Goal: Task Accomplishment & Management: Manage account settings

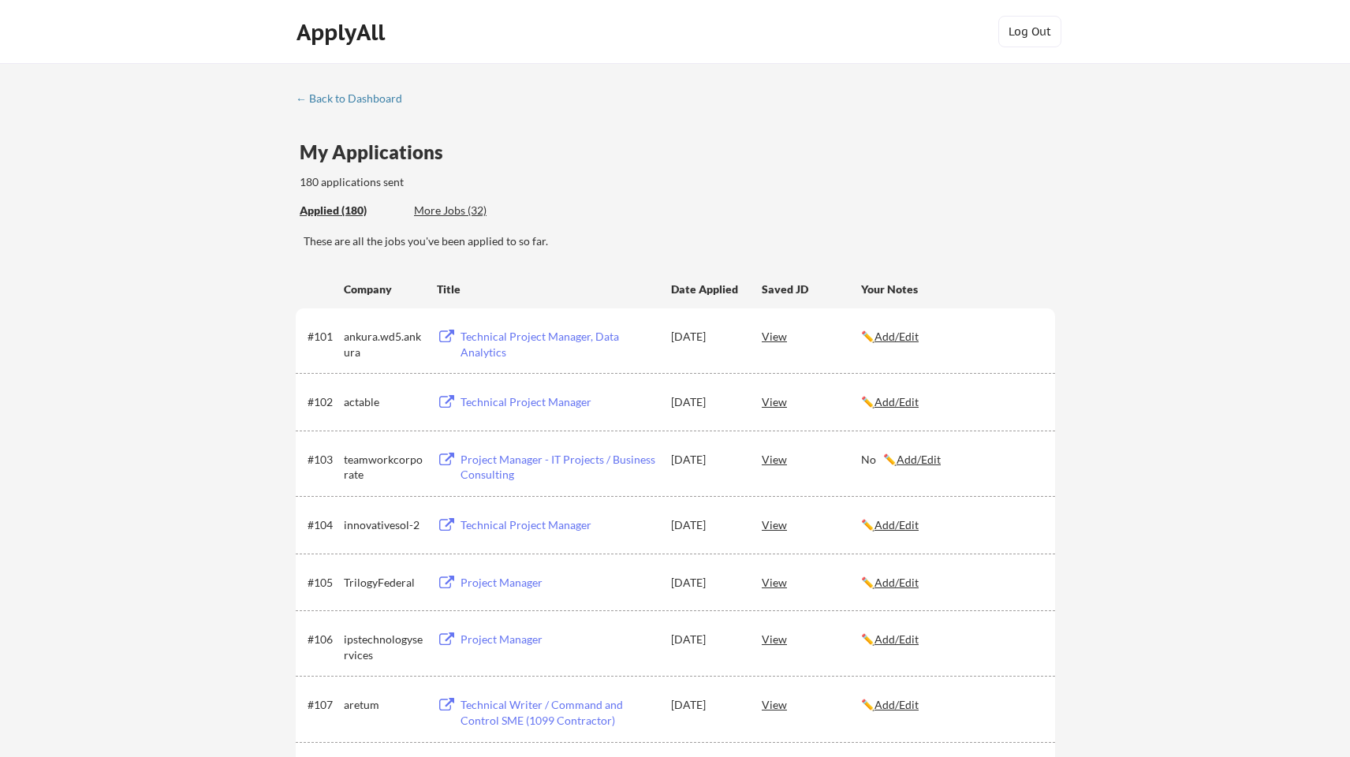
click at [459, 211] on div "More Jobs (32)" at bounding box center [472, 211] width 116 height 16
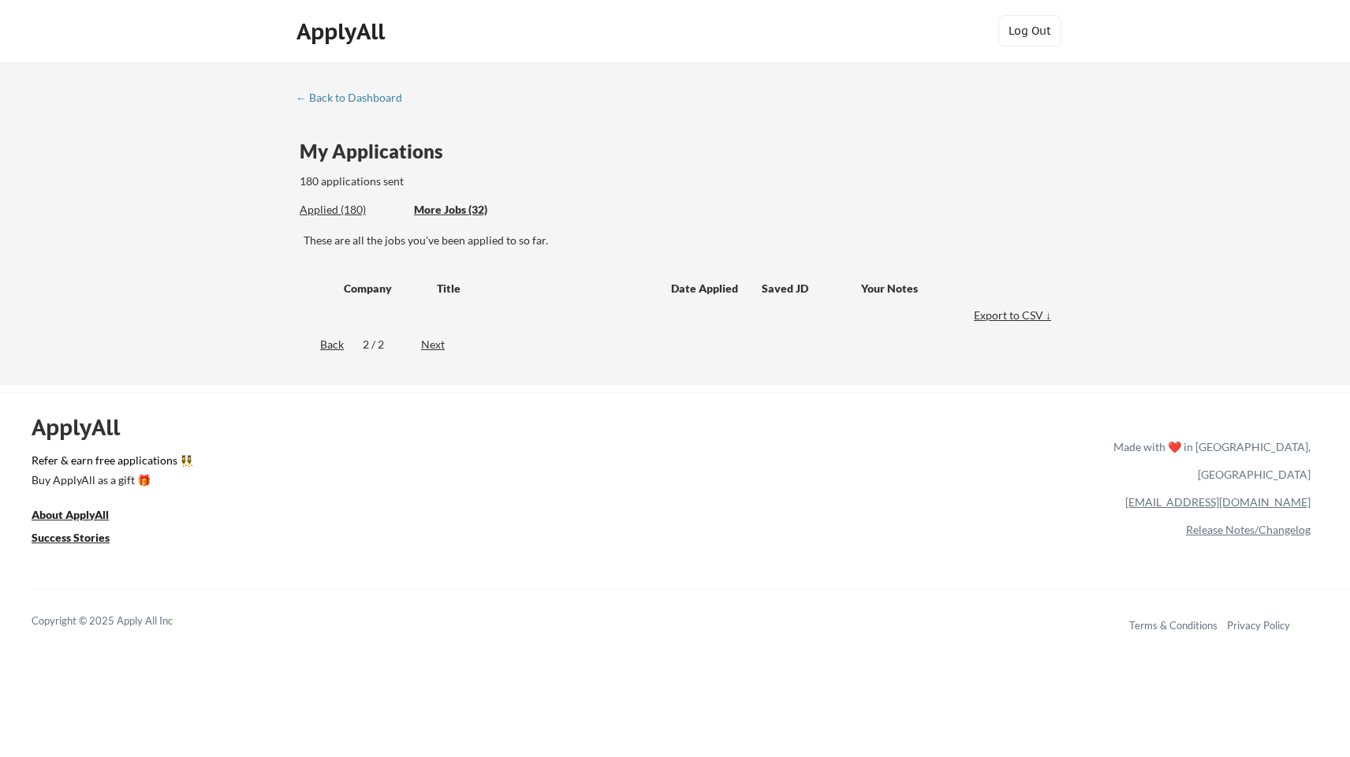
scroll to position [1, 1]
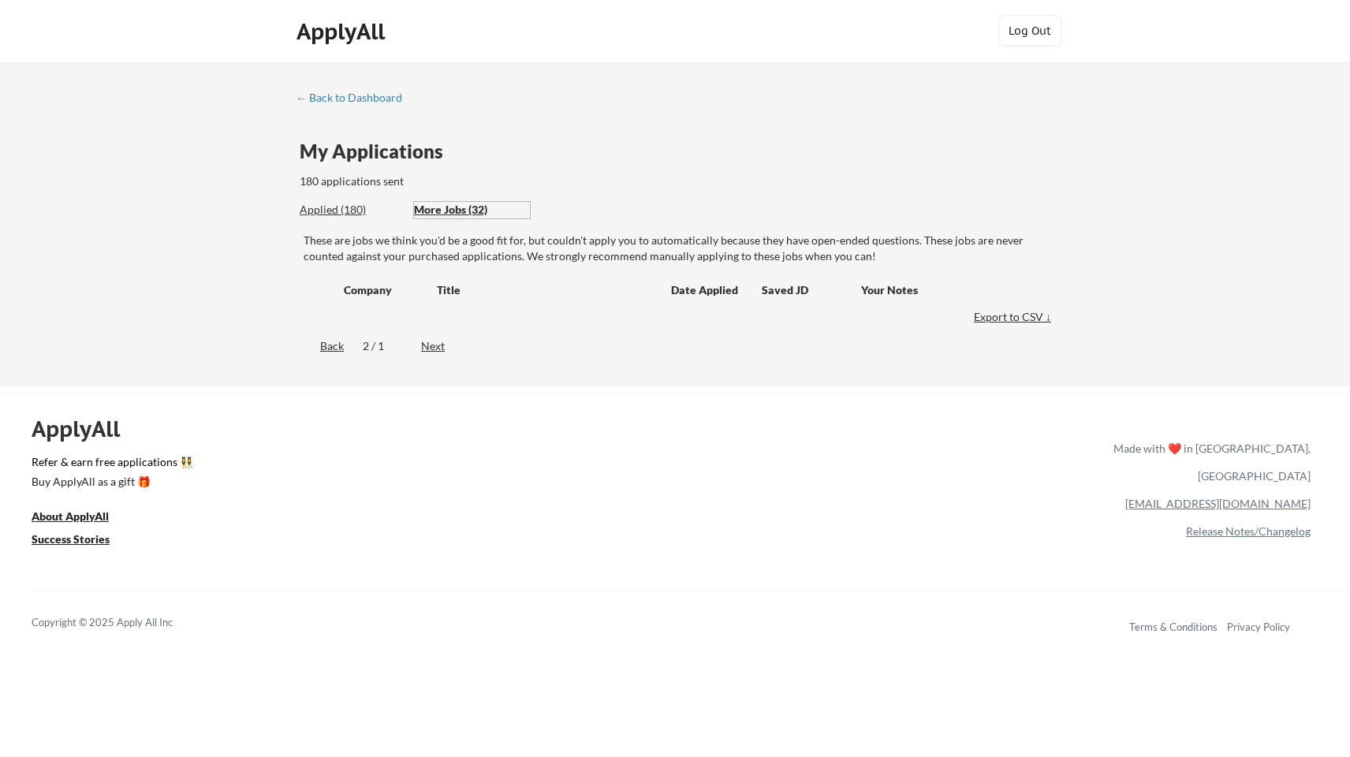
click at [355, 212] on div "Applied (180)" at bounding box center [351, 210] width 103 height 16
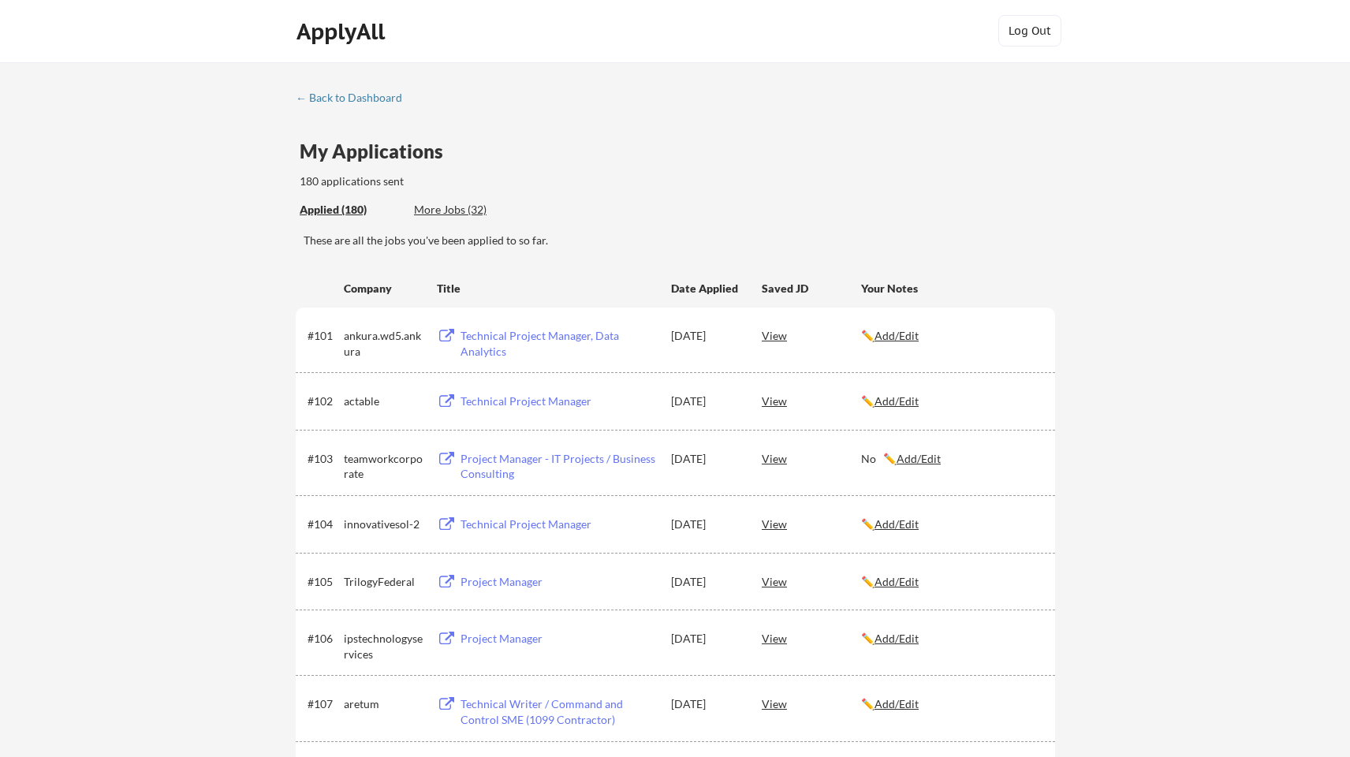
click at [345, 211] on div "Applied (180)" at bounding box center [351, 210] width 103 height 16
click at [1009, 277] on div "Your Notes" at bounding box center [951, 288] width 180 height 28
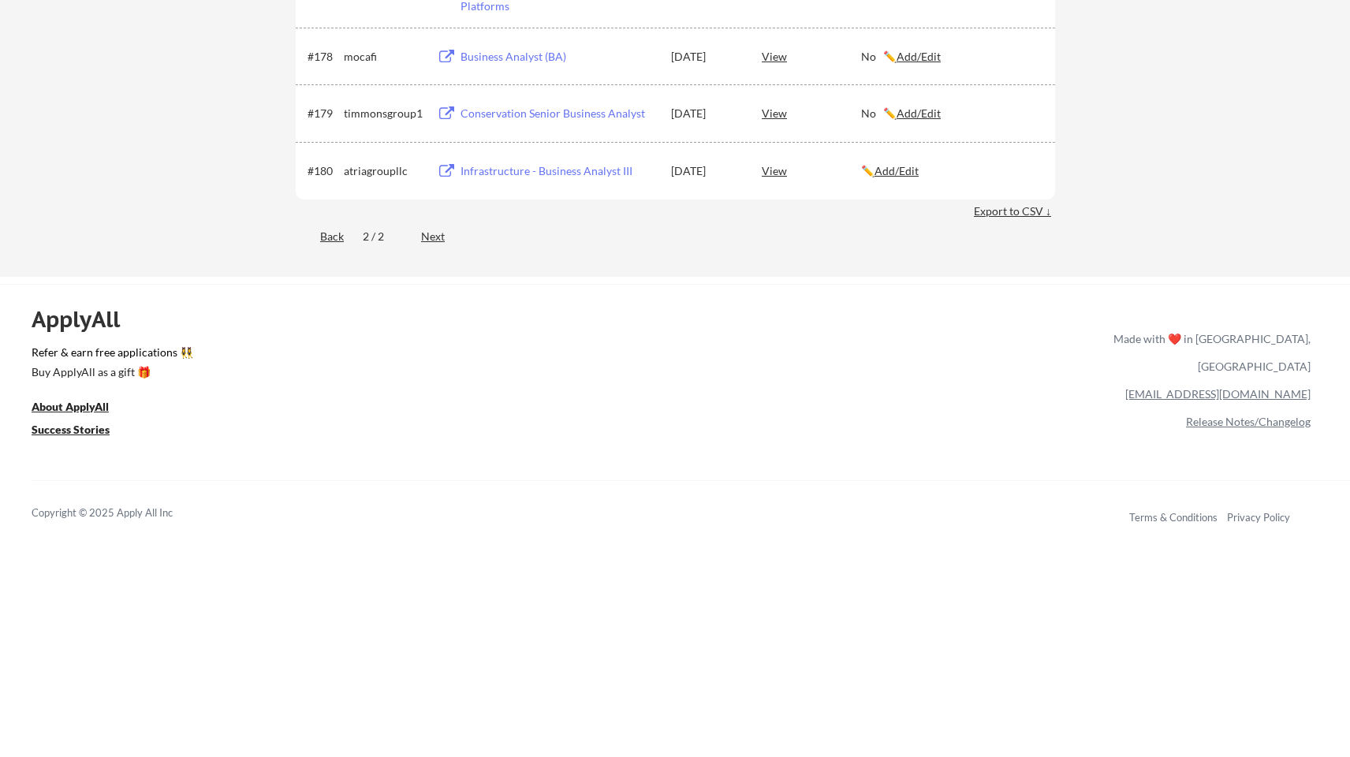
scroll to position [4946, 0]
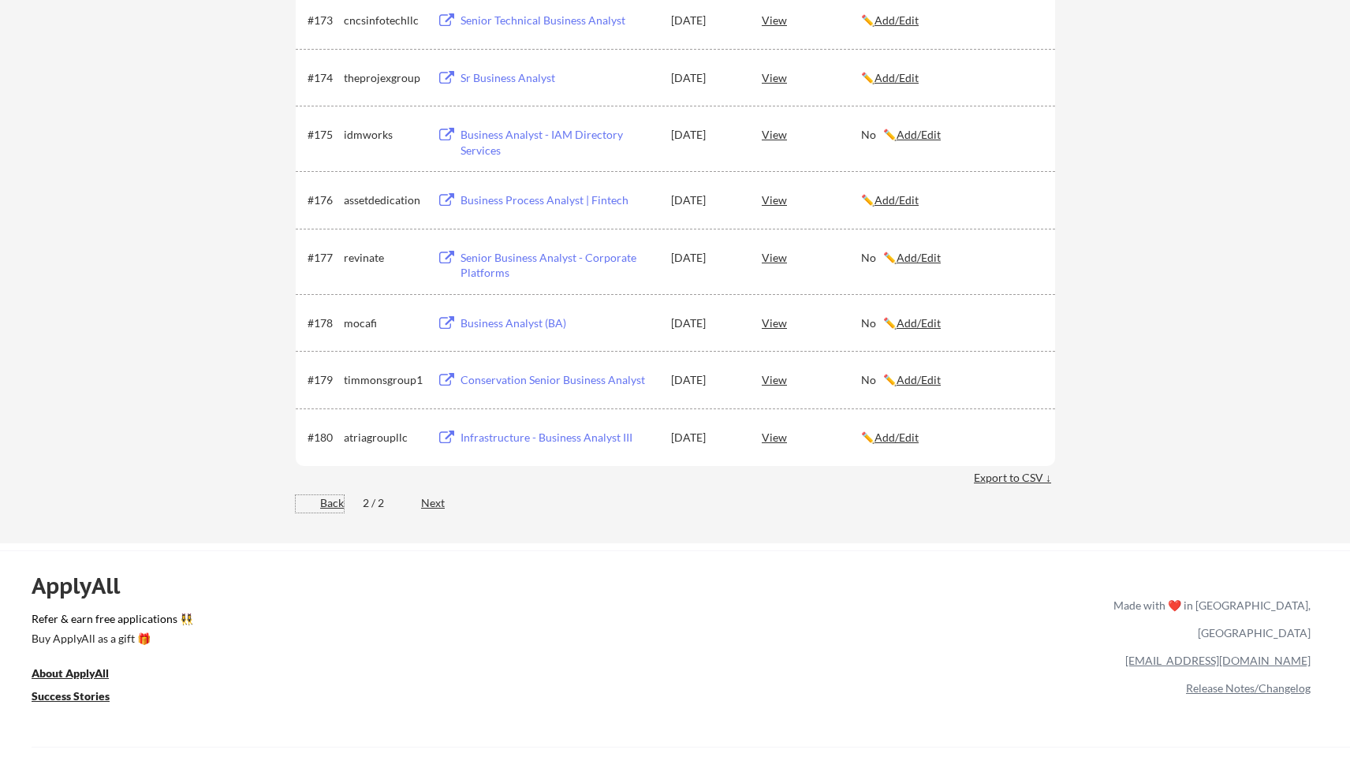
click at [332, 497] on div "Back" at bounding box center [320, 503] width 48 height 16
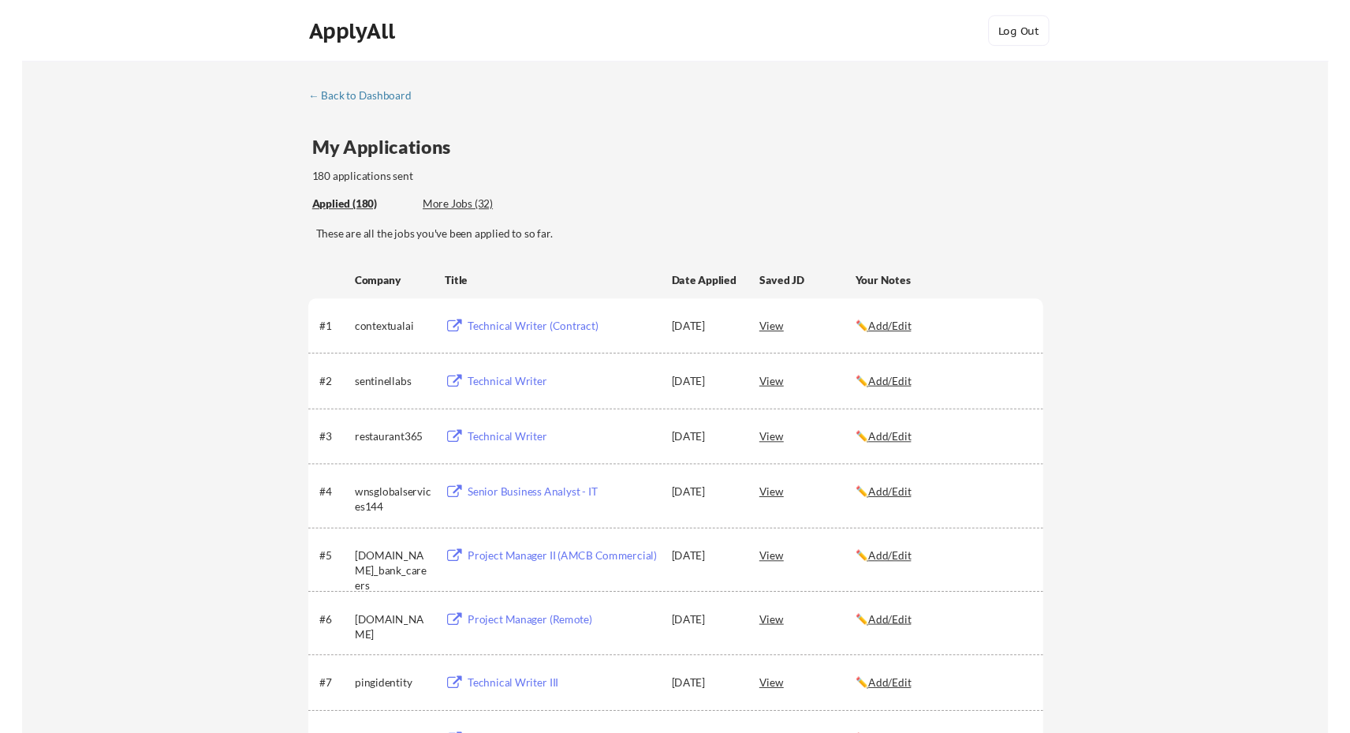
scroll to position [0, 0]
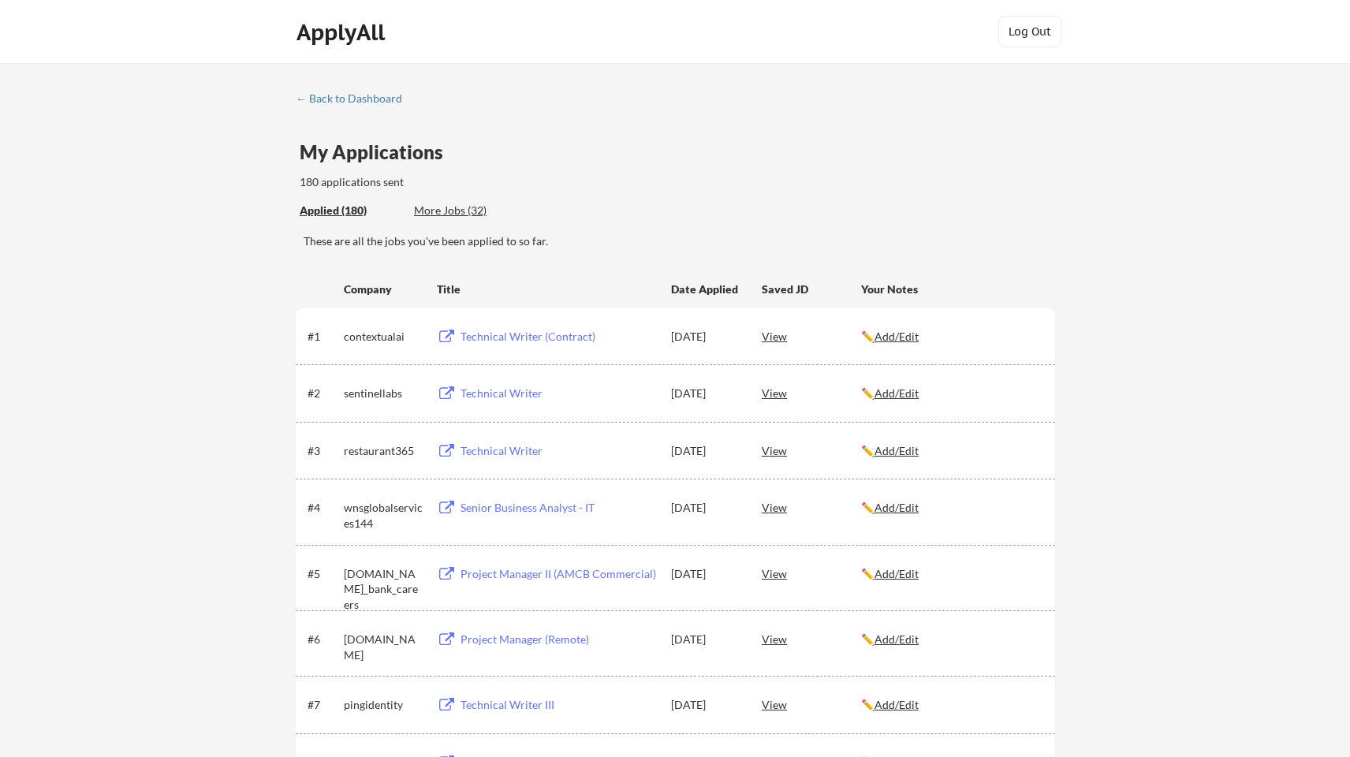
click at [956, 246] on div "These are all the jobs you've been applied to so far." at bounding box center [680, 241] width 752 height 16
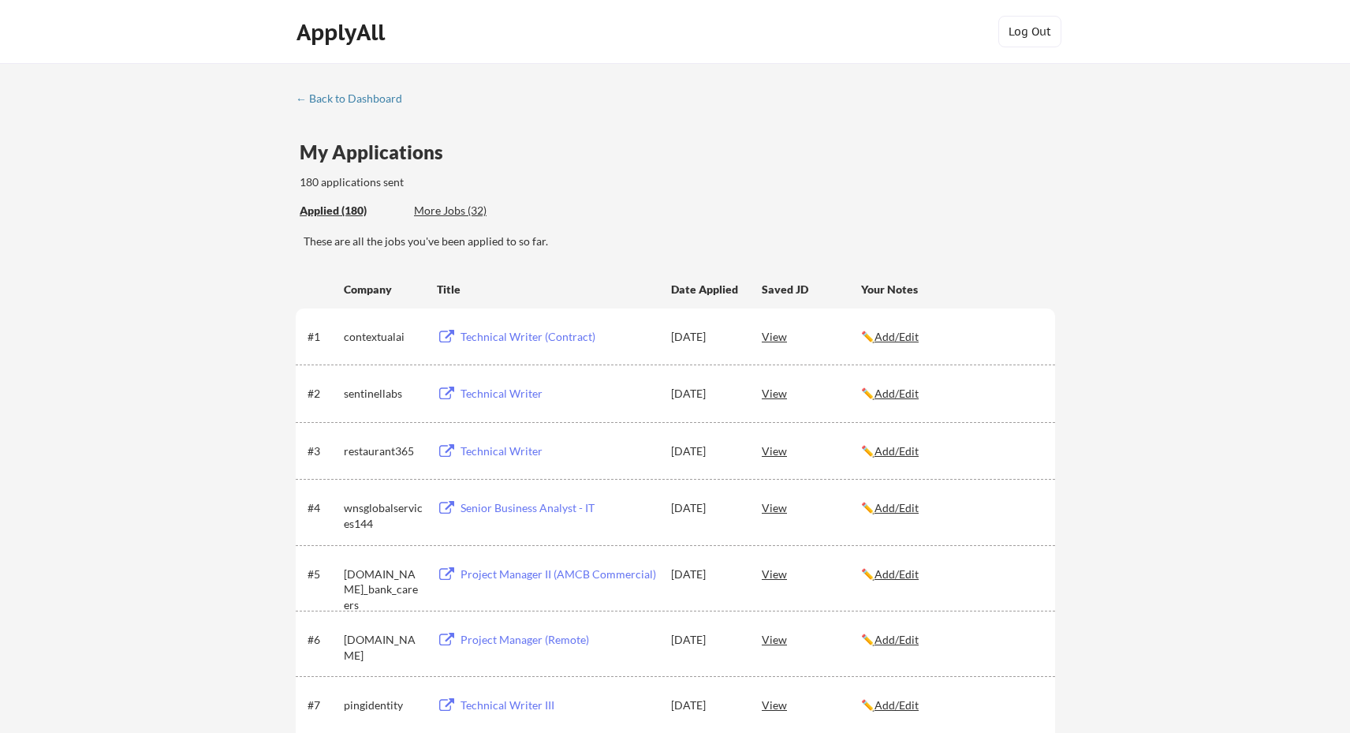
scroll to position [887, 0]
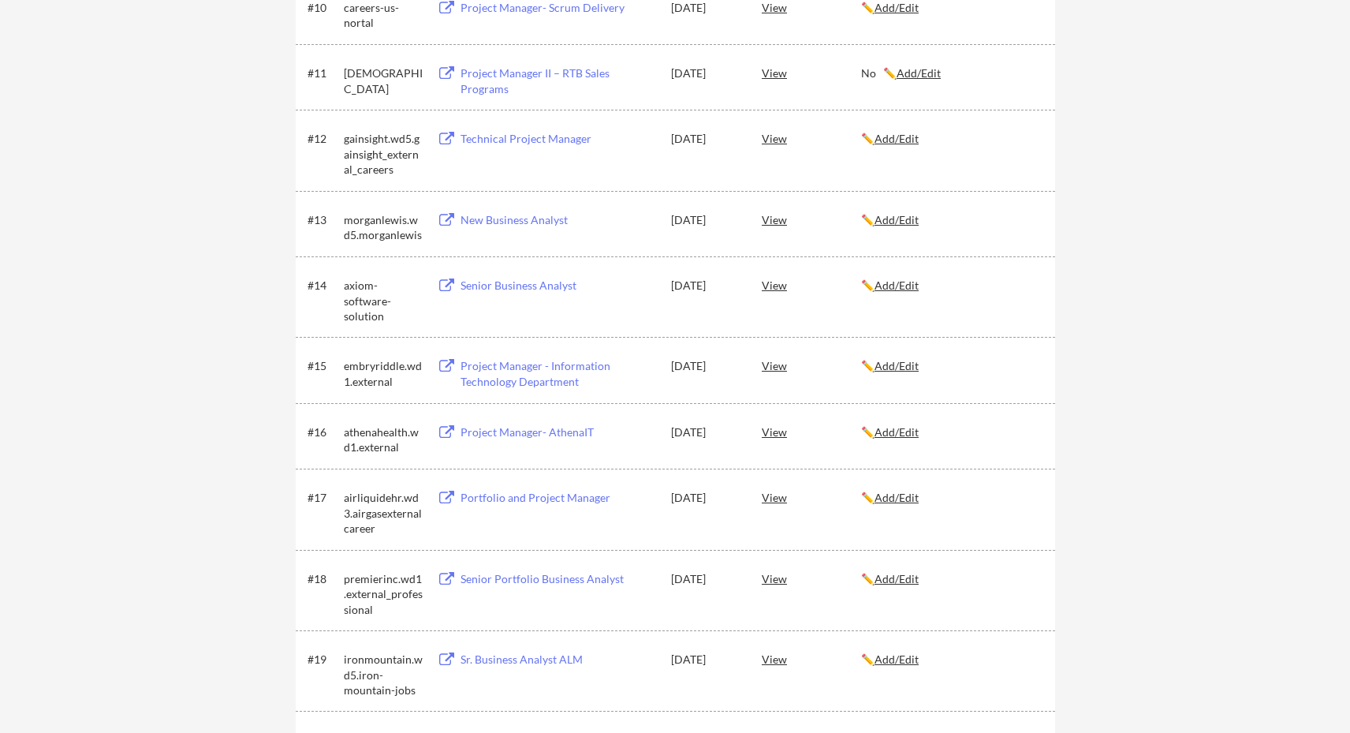
click at [1005, 394] on div "#15 embryriddle.wd1.external Project Manager - Information Technology Departmen…" at bounding box center [676, 369] width 760 height 65
click at [909, 366] on u "Add/Edit" at bounding box center [897, 365] width 44 height 13
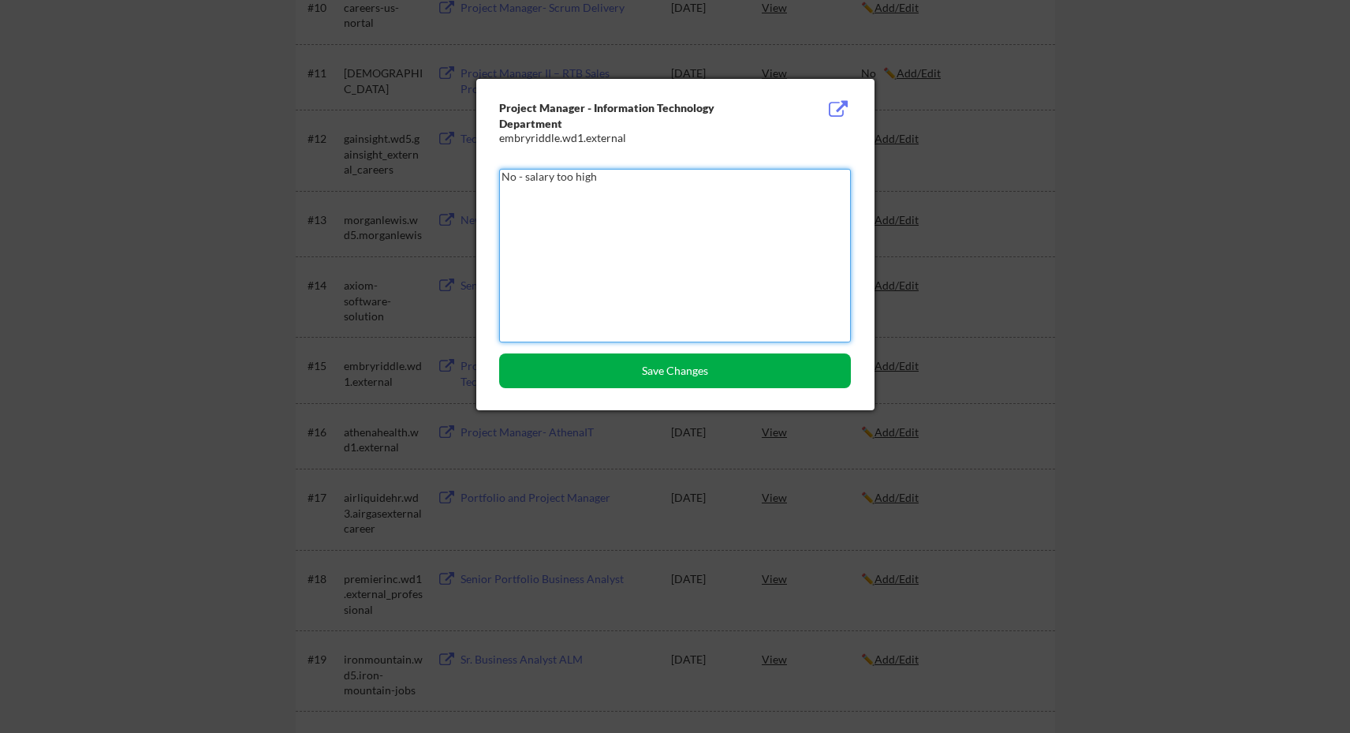
type textarea "No - salary too high"
click at [737, 379] on button "Save Changes" at bounding box center [675, 370] width 352 height 35
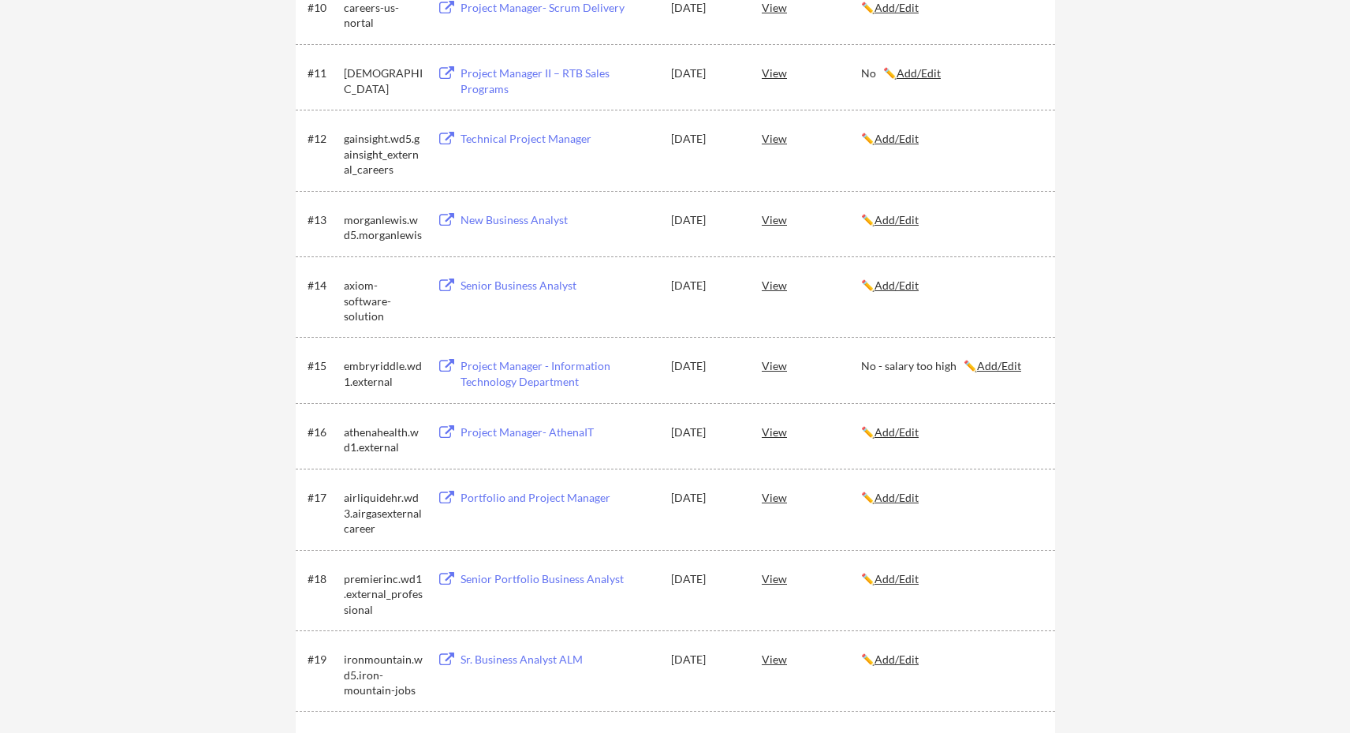
click at [515, 376] on div "Project Manager - Information Technology Department" at bounding box center [559, 373] width 196 height 31
